Goal: Find specific page/section: Find specific page/section

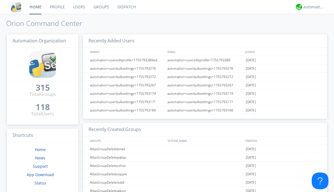
click at [126, 7] on link "Dispatch" at bounding box center [126, 7] width 27 height 14
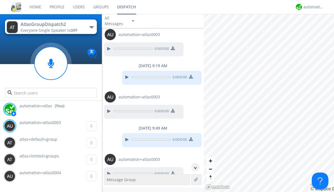
scroll to position [476, 0]
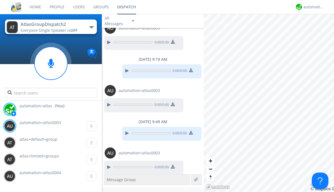
click at [91, 27] on div "button" at bounding box center [91, 27] width 4 height 2
click at [0, 0] on span "AtlasGroupDispatch" at bounding box center [0, 0] width 0 height 0
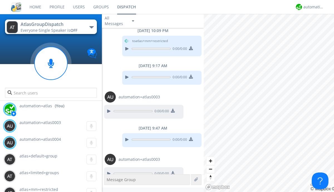
scroll to position [433, 0]
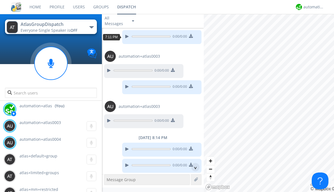
scroll to position [27, 0]
click at [193, 167] on div "^" at bounding box center [195, 167] width 8 height 8
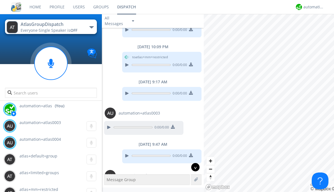
scroll to position [433, 0]
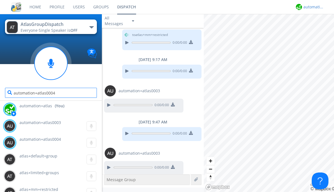
type input "automation+atlas0004"
click at [312, 7] on div "automation+atlas" at bounding box center [313, 7] width 21 height 6
